Goal: Information Seeking & Learning: Learn about a topic

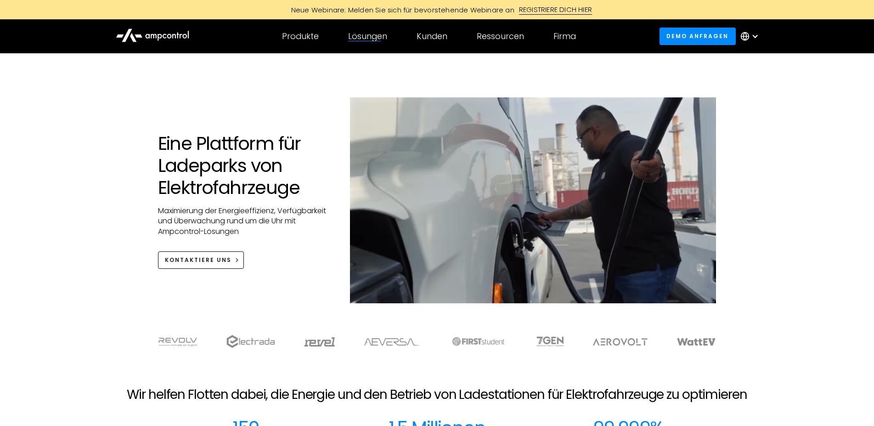
click at [86, 291] on div "Eine Plattform für Ladeparks von Elektrofahrzeuge Maximierung der Energieeffizi…" at bounding box center [437, 187] width 874 height 268
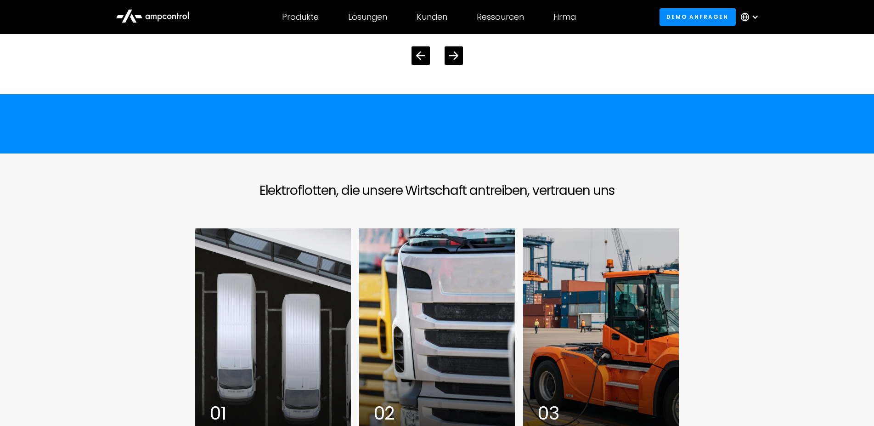
scroll to position [1850, 0]
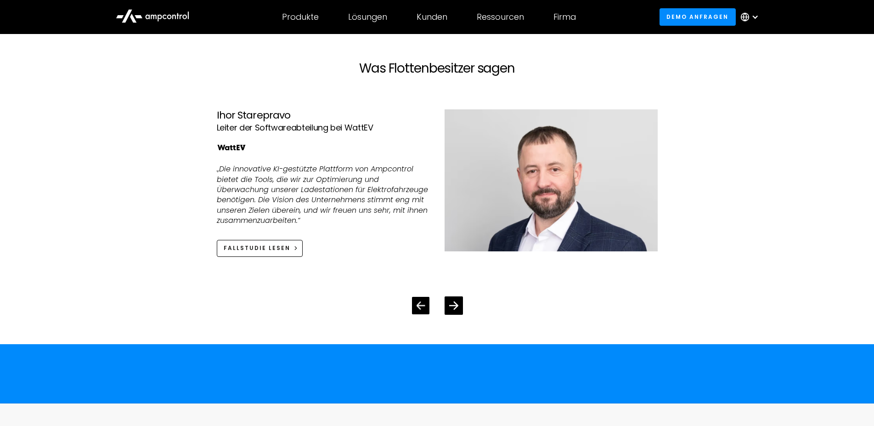
click at [421, 314] on div "Previous slide" at bounding box center [420, 305] width 17 height 17
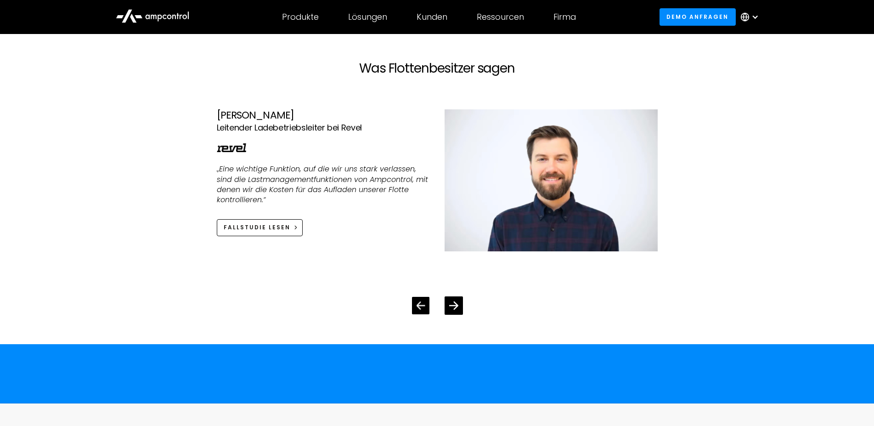
click at [421, 314] on div "Previous slide" at bounding box center [420, 305] width 17 height 17
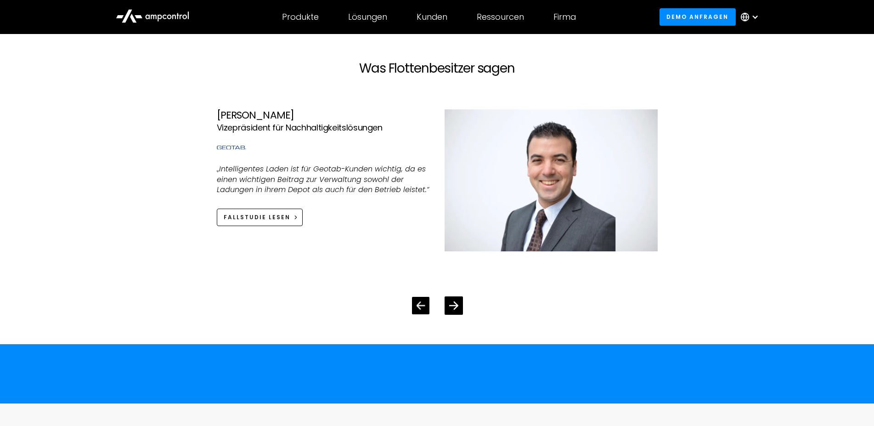
click at [421, 314] on div "Previous slide" at bounding box center [420, 305] width 17 height 17
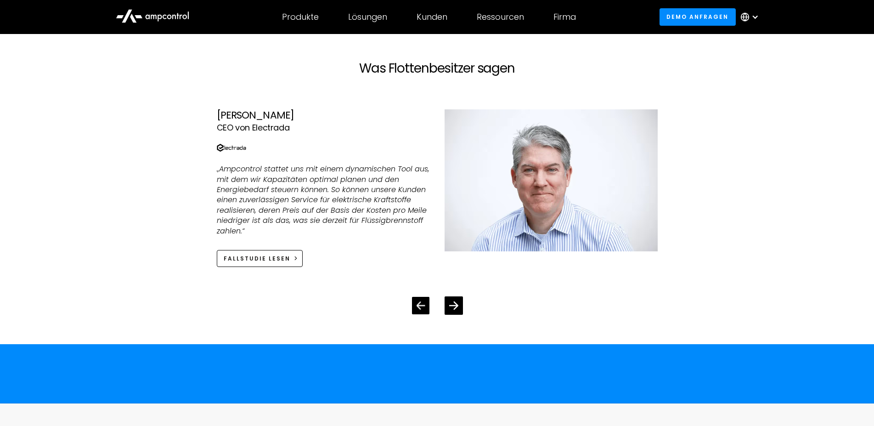
click at [421, 314] on div "Previous slide" at bounding box center [420, 305] width 17 height 17
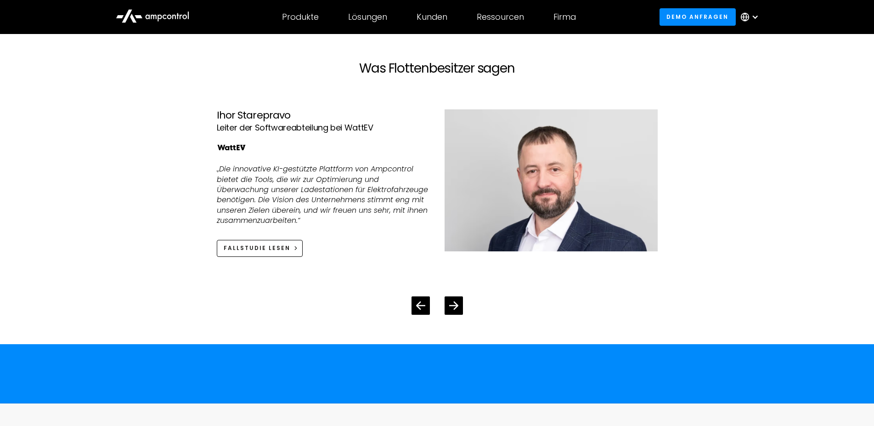
click at [474, 299] on div at bounding box center [437, 298] width 470 height 33
click at [419, 309] on icon "Previous slide" at bounding box center [420, 305] width 9 height 9
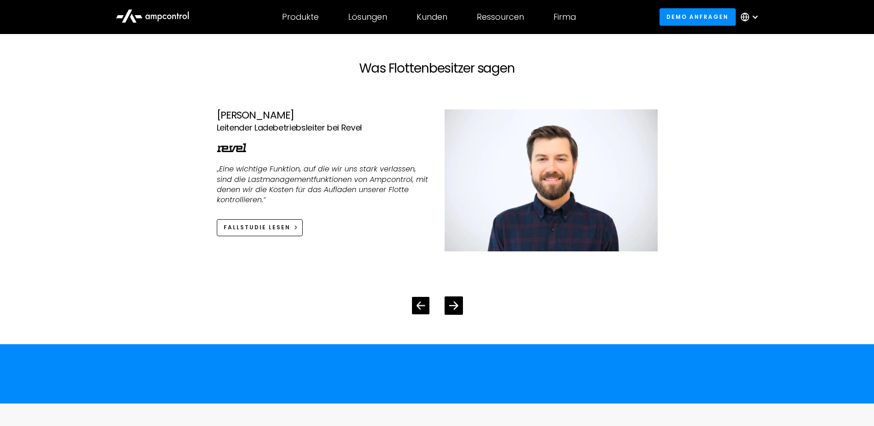
click at [419, 309] on icon "Previous slide" at bounding box center [420, 305] width 9 height 9
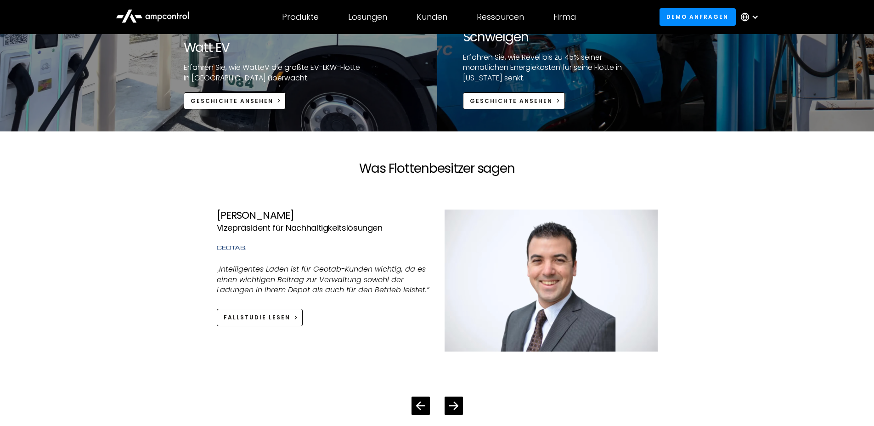
scroll to position [1800, 0]
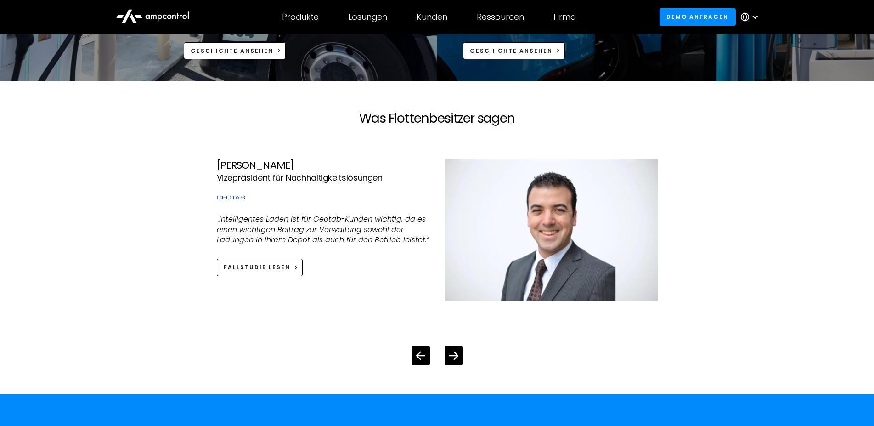
click at [456, 346] on div at bounding box center [437, 348] width 470 height 33
click at [453, 355] on icon "Next slide" at bounding box center [453, 355] width 9 height 9
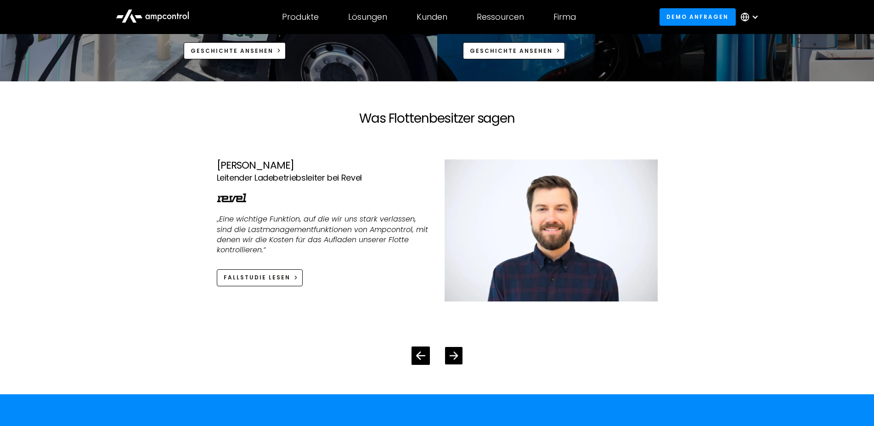
click at [453, 355] on icon "Next slide" at bounding box center [453, 355] width 9 height 9
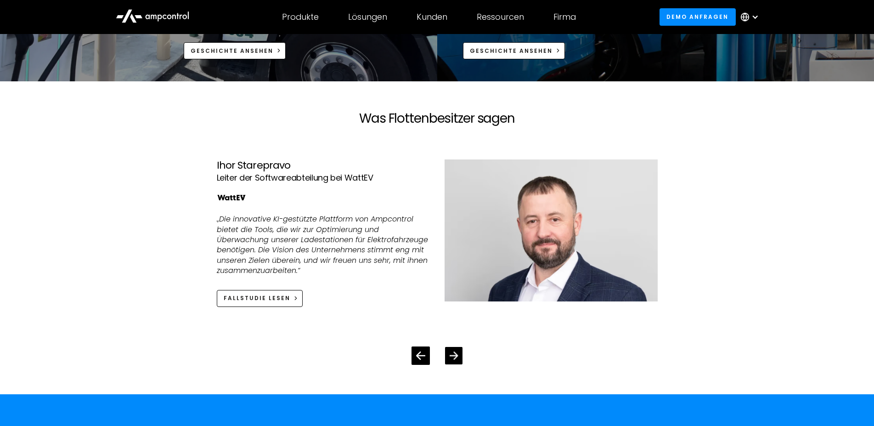
click at [458, 355] on div "Next slide" at bounding box center [453, 355] width 17 height 17
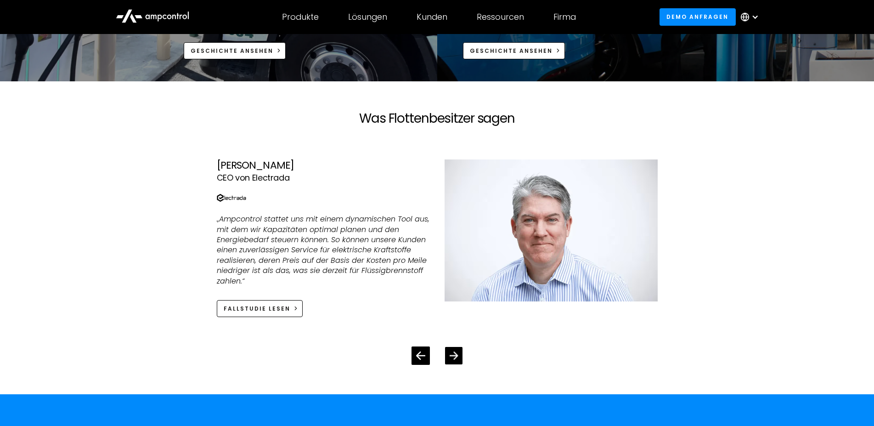
click at [458, 355] on div "Next slide" at bounding box center [453, 355] width 17 height 17
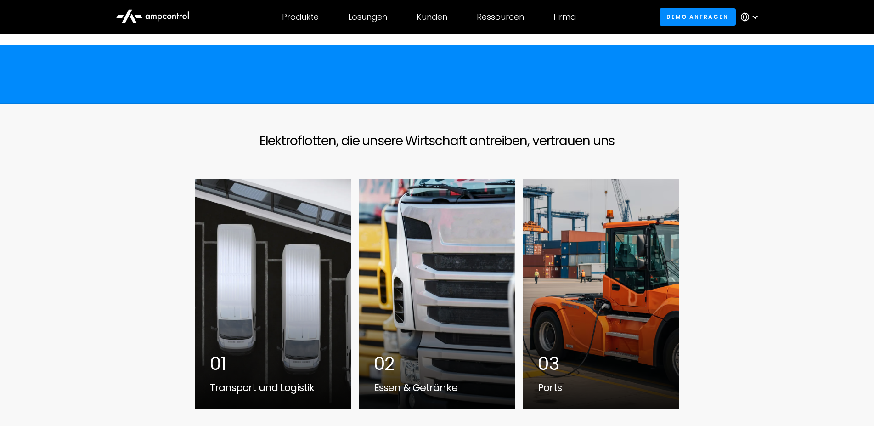
scroll to position [2249, 0]
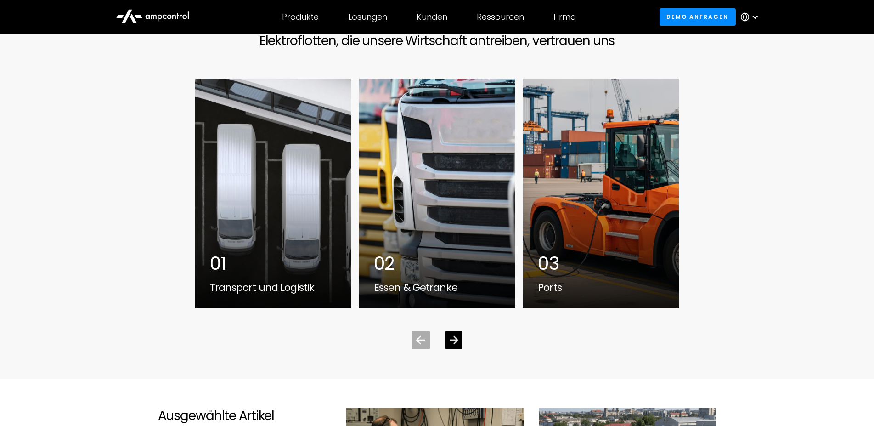
click at [457, 348] on div "Next slide" at bounding box center [453, 339] width 17 height 17
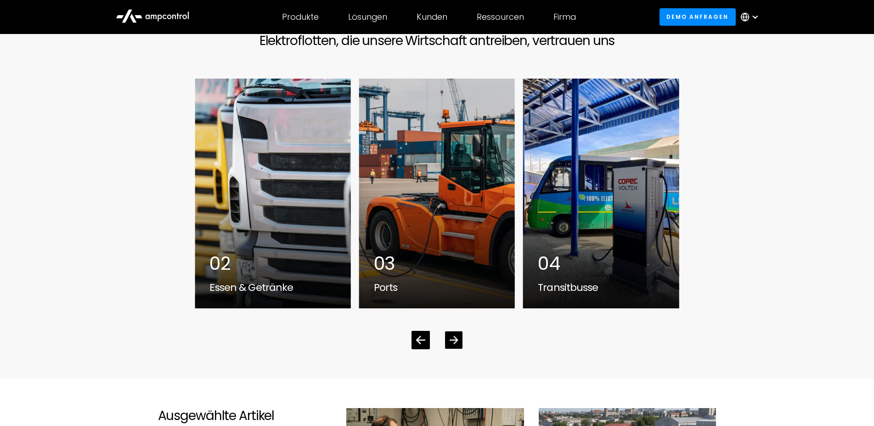
click at [448, 342] on div "Next slide" at bounding box center [453, 339] width 17 height 17
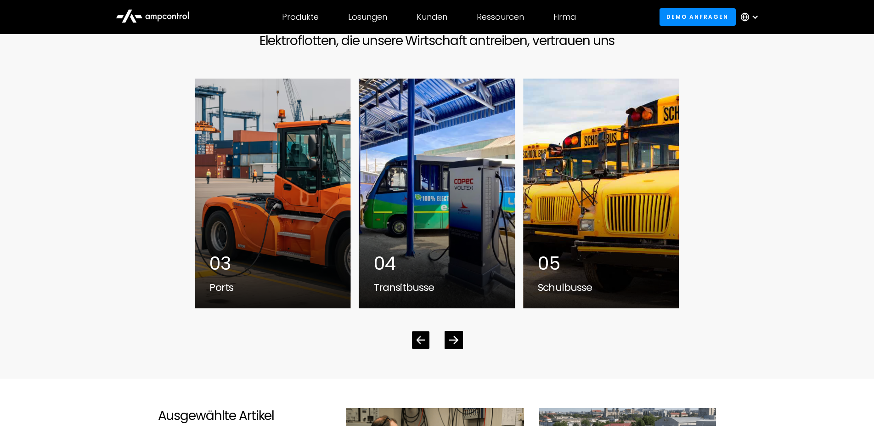
click at [417, 340] on icon "Previous slide" at bounding box center [420, 339] width 9 height 9
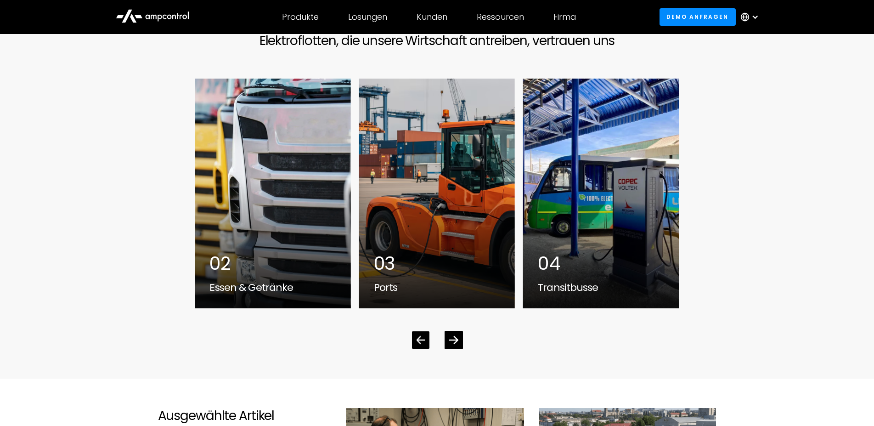
click at [417, 340] on icon "Previous slide" at bounding box center [420, 339] width 9 height 9
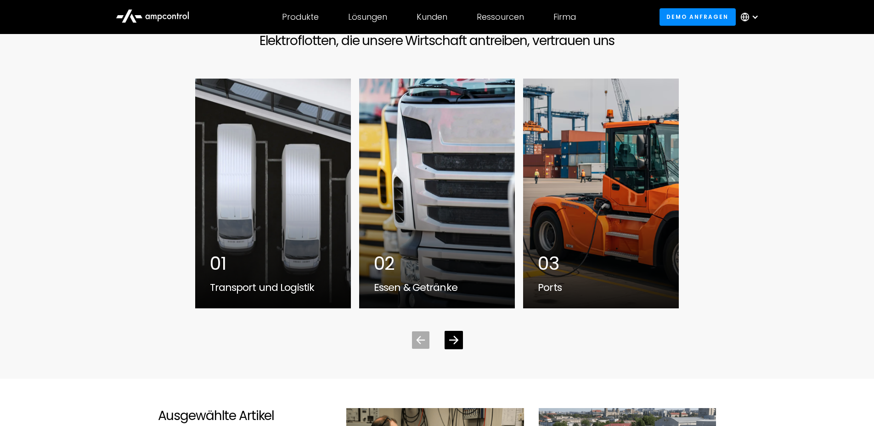
click at [417, 340] on icon "Previous slide" at bounding box center [420, 339] width 9 height 9
click at [243, 228] on div "1 / 7" at bounding box center [273, 194] width 156 height 230
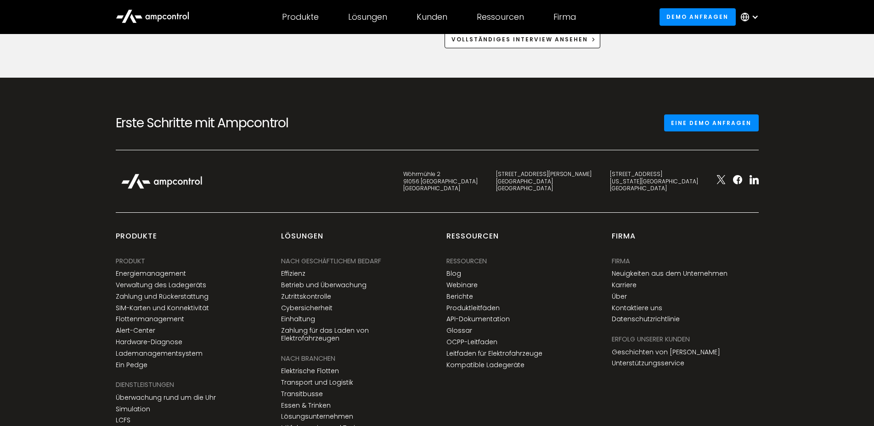
scroll to position [2867, 0]
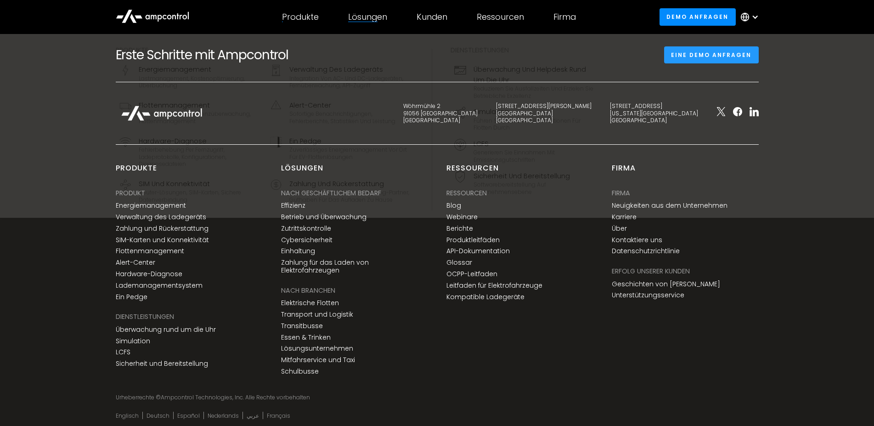
click at [314, 17] on div "Produkte" at bounding box center [300, 17] width 37 height 10
